Goal: Connect with others: Connect with others

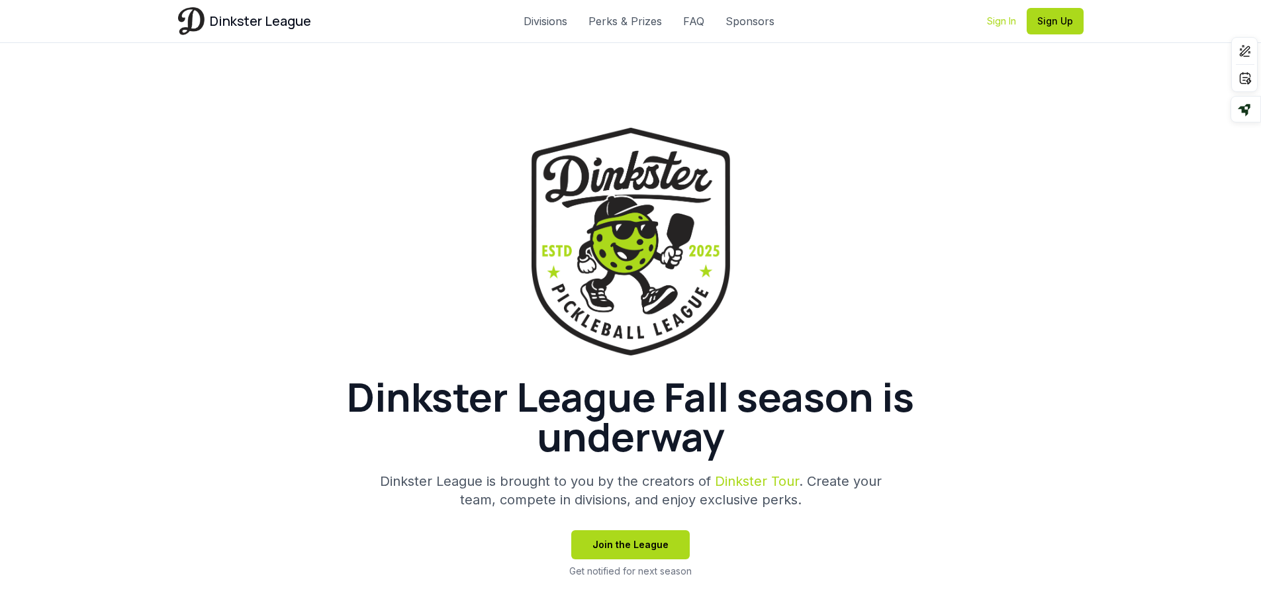
click at [1003, 25] on link "Sign In" at bounding box center [1001, 21] width 29 height 13
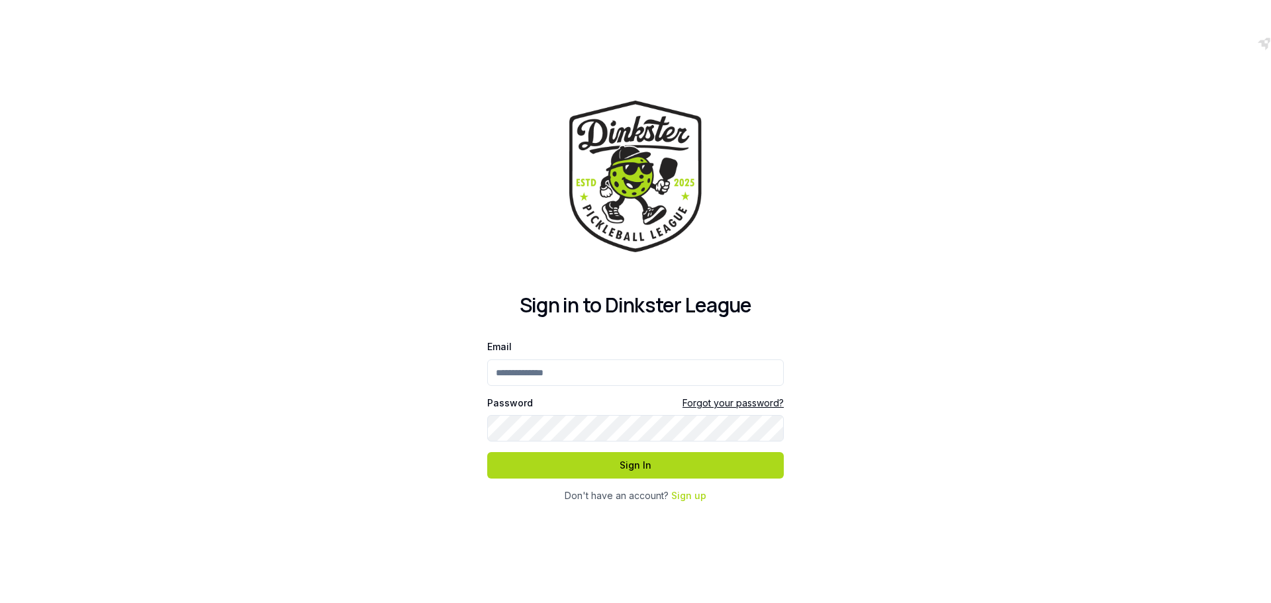
click at [592, 379] on input "Email" at bounding box center [635, 372] width 297 height 26
type input "**********"
click at [487, 452] on button "Sign In" at bounding box center [635, 465] width 297 height 26
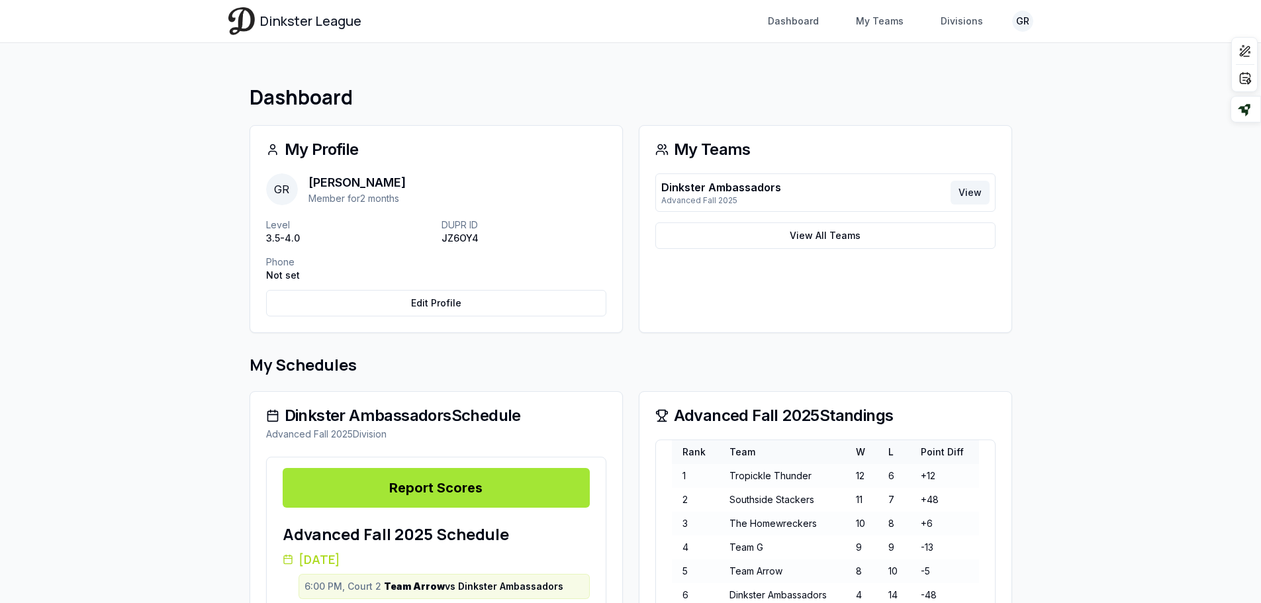
click at [962, 187] on link "View" at bounding box center [969, 193] width 39 height 24
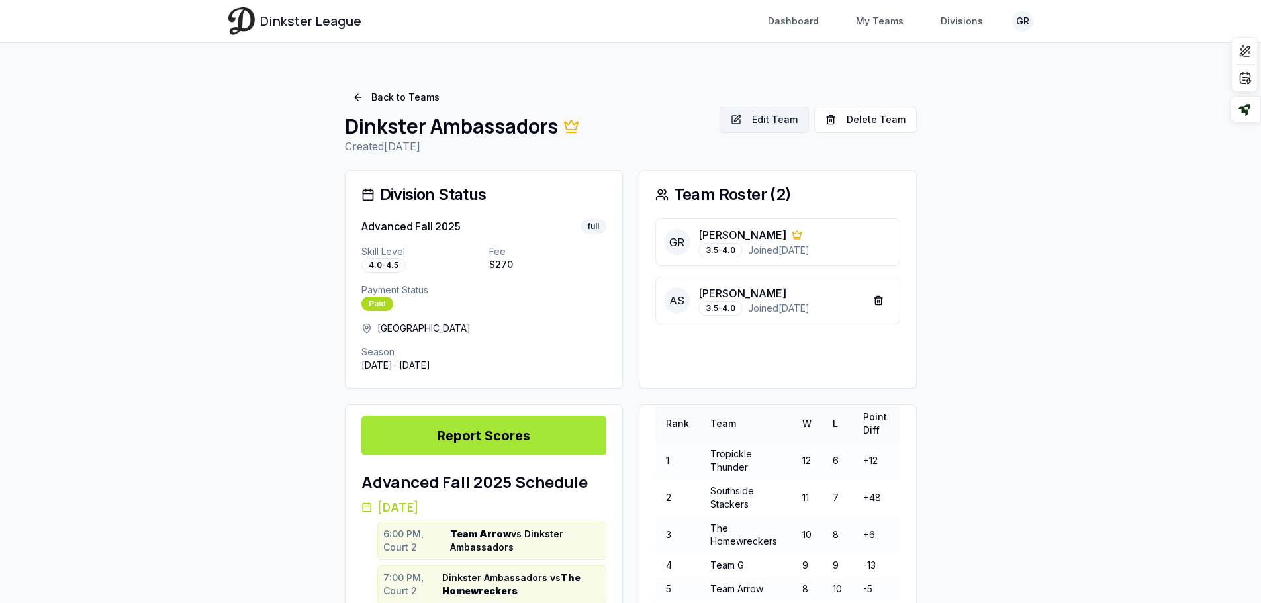
click at [784, 122] on button "Edit Team" at bounding box center [763, 120] width 89 height 26
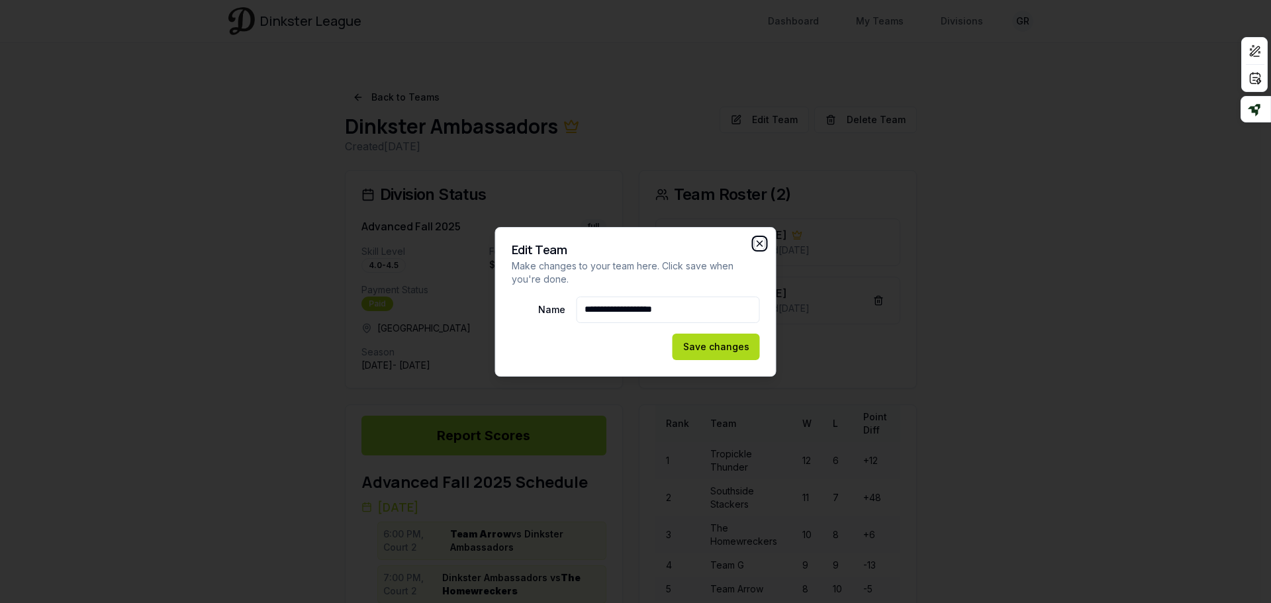
click at [759, 242] on icon "button" at bounding box center [760, 243] width 11 height 11
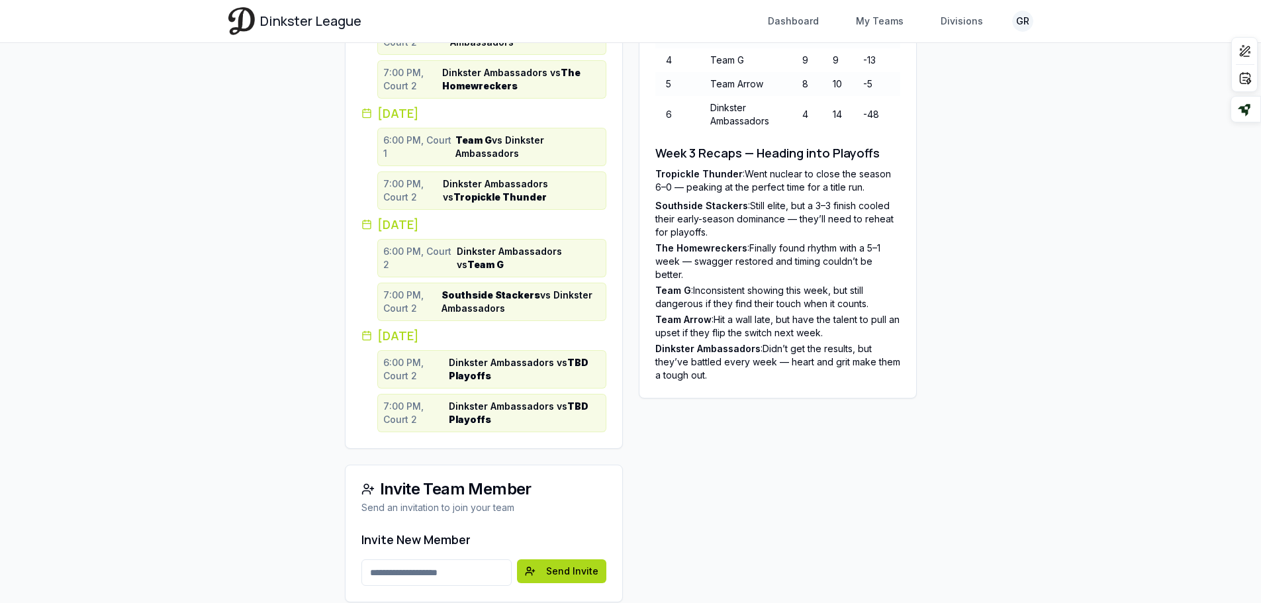
scroll to position [547, 0]
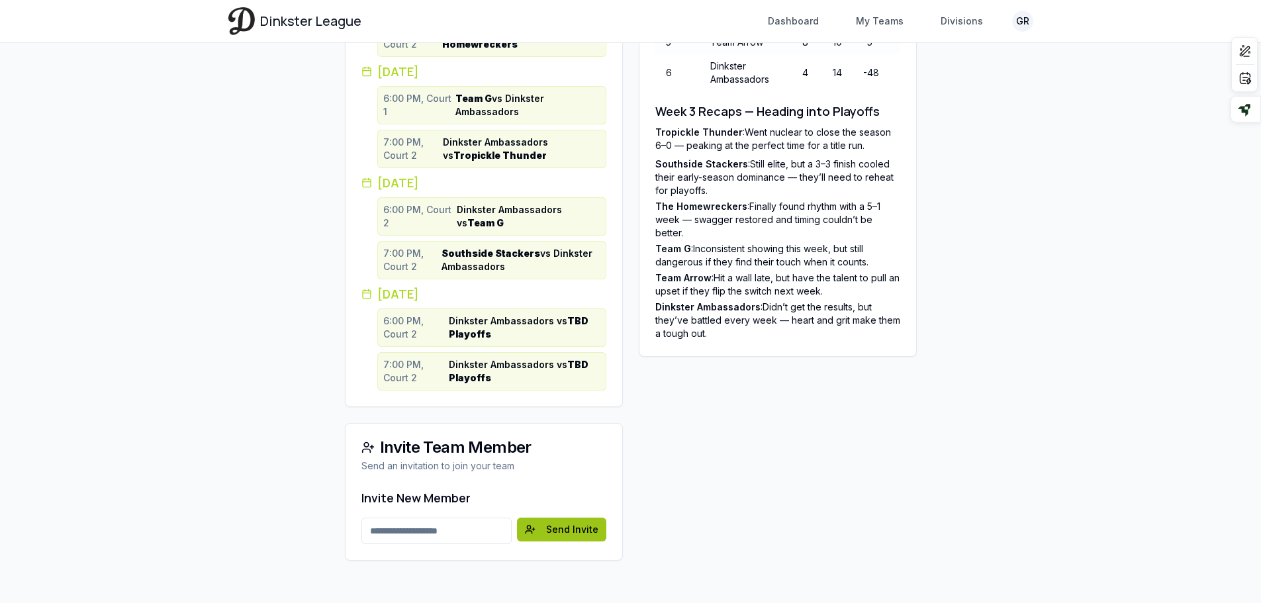
click at [569, 531] on button "Send Invite" at bounding box center [561, 530] width 89 height 24
type input "**********"
click at [593, 529] on button "Send Invite" at bounding box center [561, 530] width 89 height 24
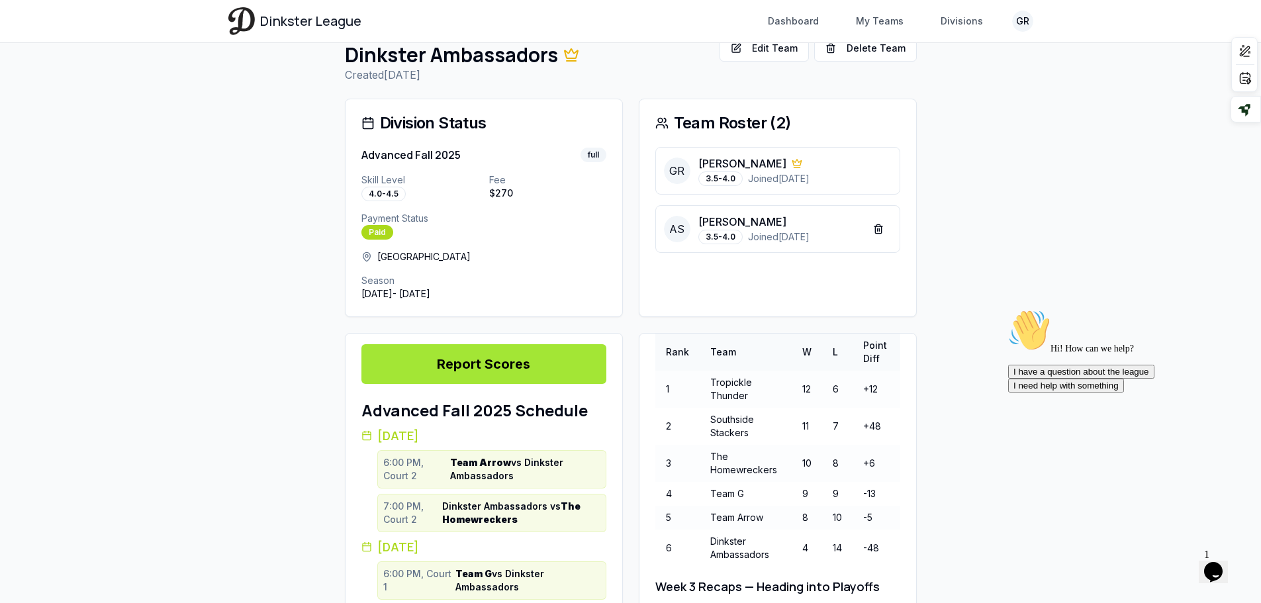
scroll to position [0, 0]
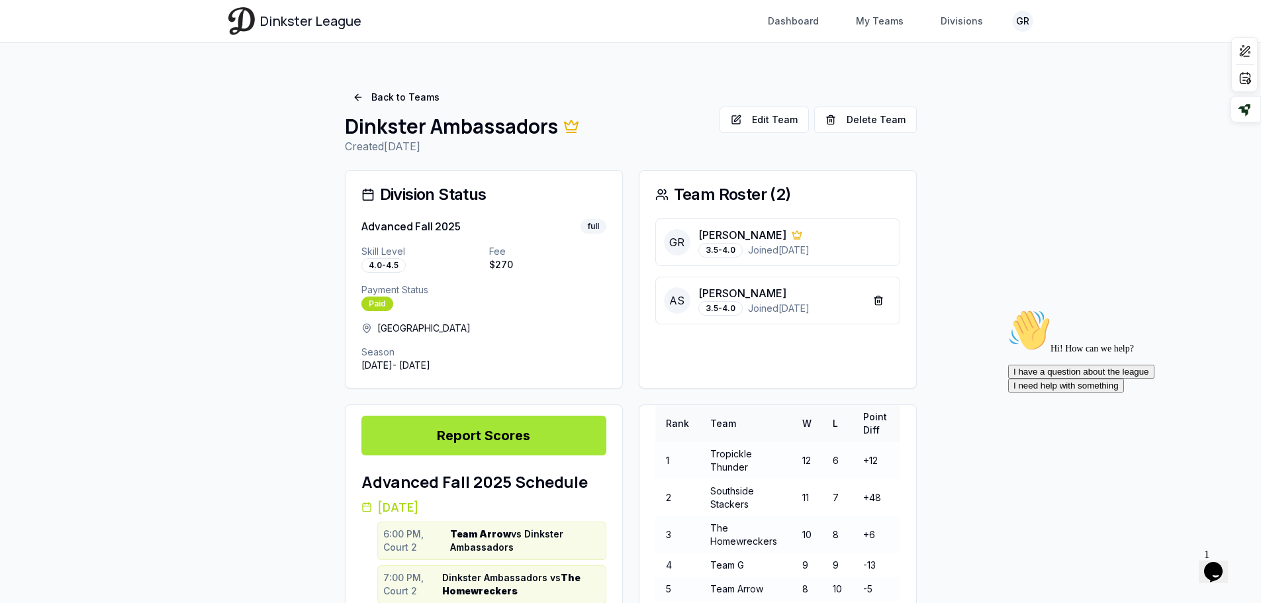
click at [1008, 309] on icon "Chat attention grabber" at bounding box center [1008, 309] width 0 height 0
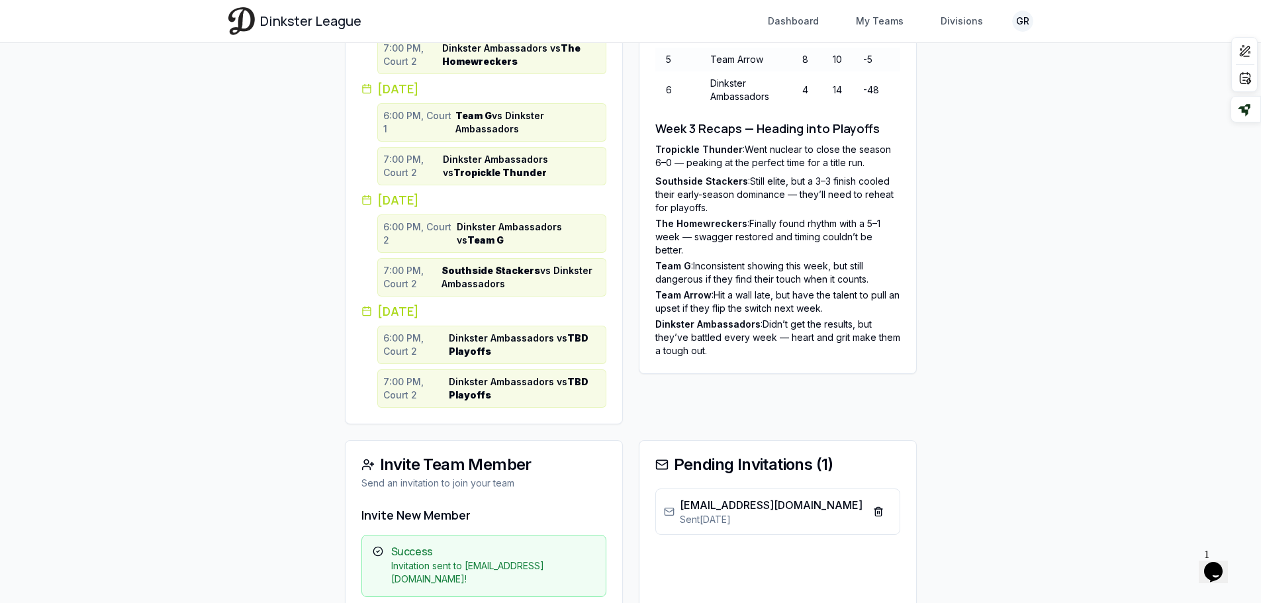
scroll to position [606, 0]
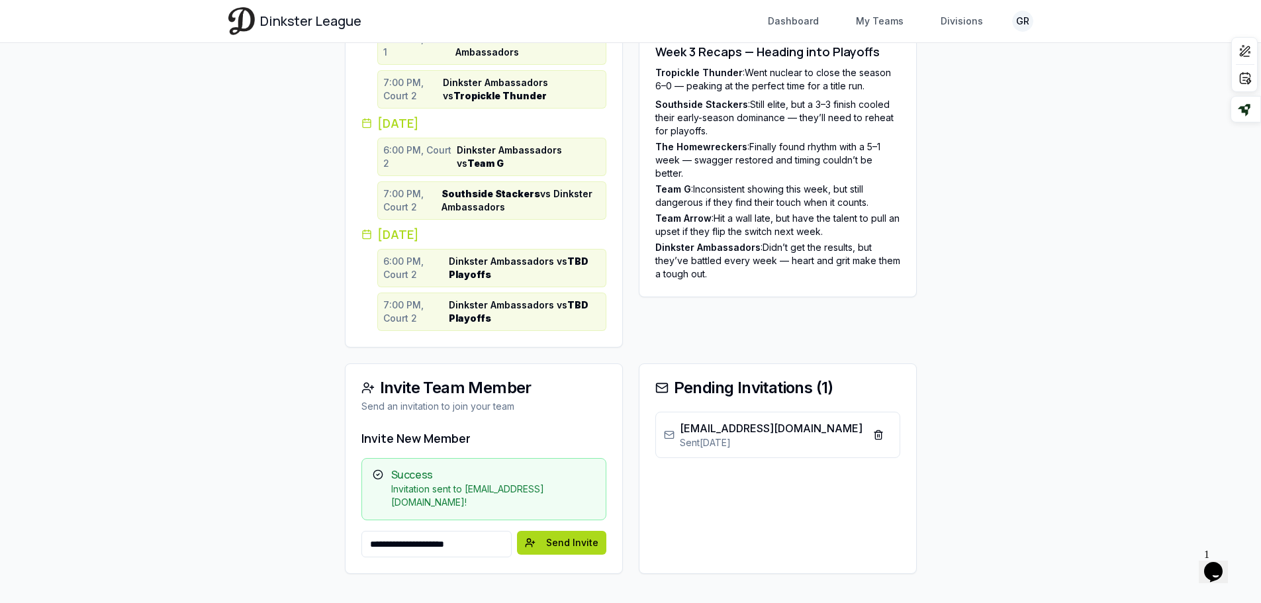
click at [316, 511] on main "Back to Teams Dinkster Ambassadors Created [DATE] Edit Team Delete Team Edit Te…" at bounding box center [630, 26] width 847 height 1179
